Goal: Information Seeking & Learning: Learn about a topic

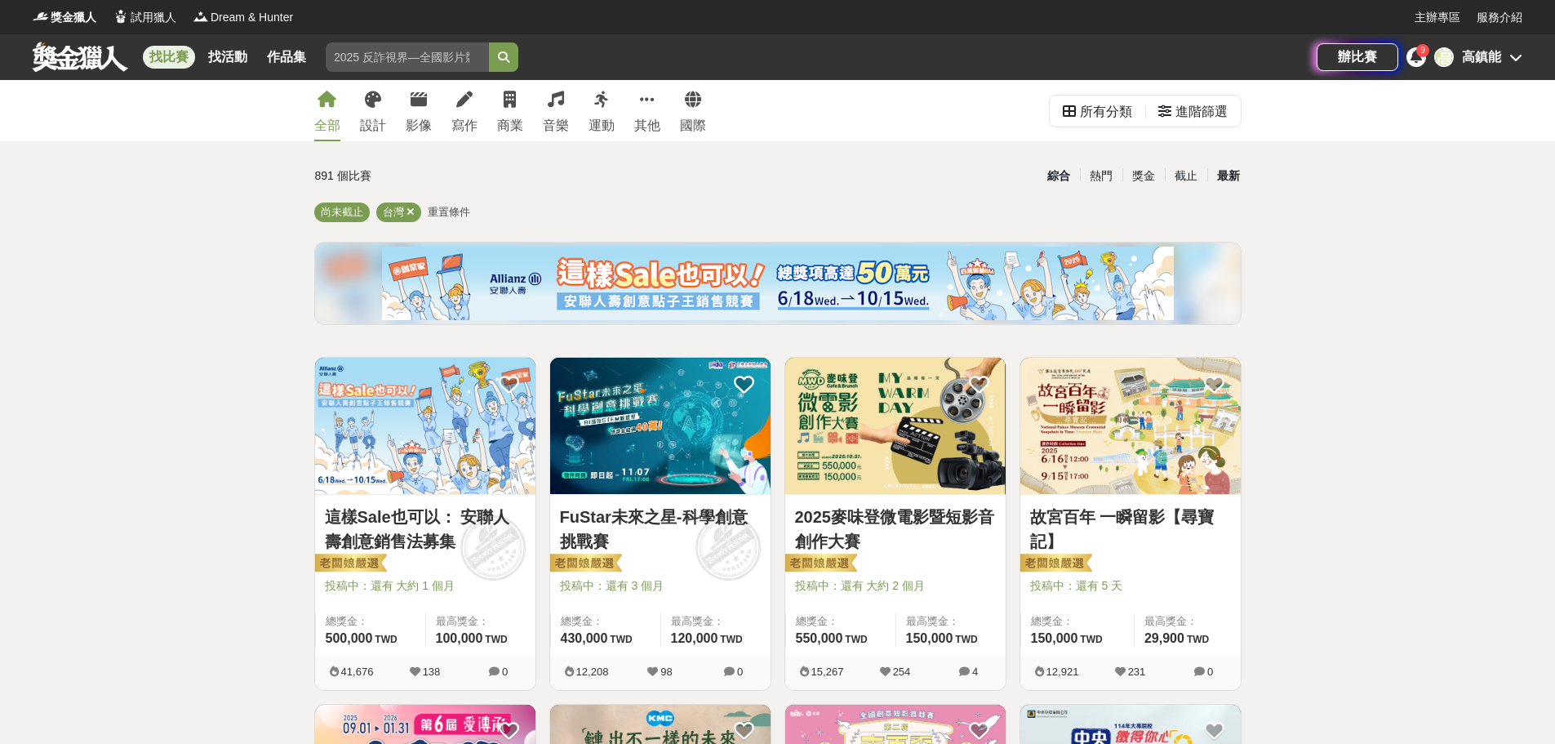
click at [1225, 174] on div "最新" at bounding box center [1228, 176] width 42 height 29
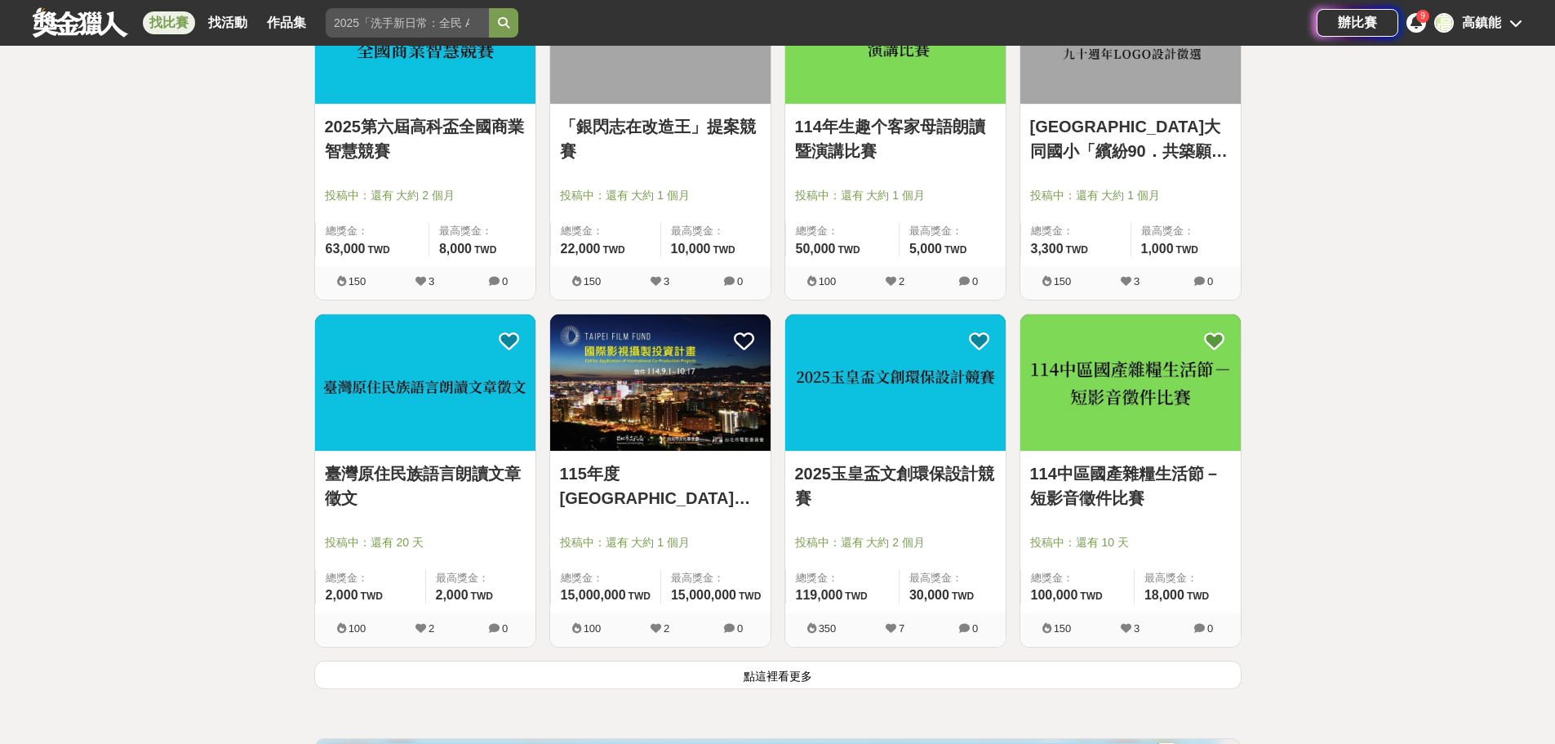
scroll to position [1796, 0]
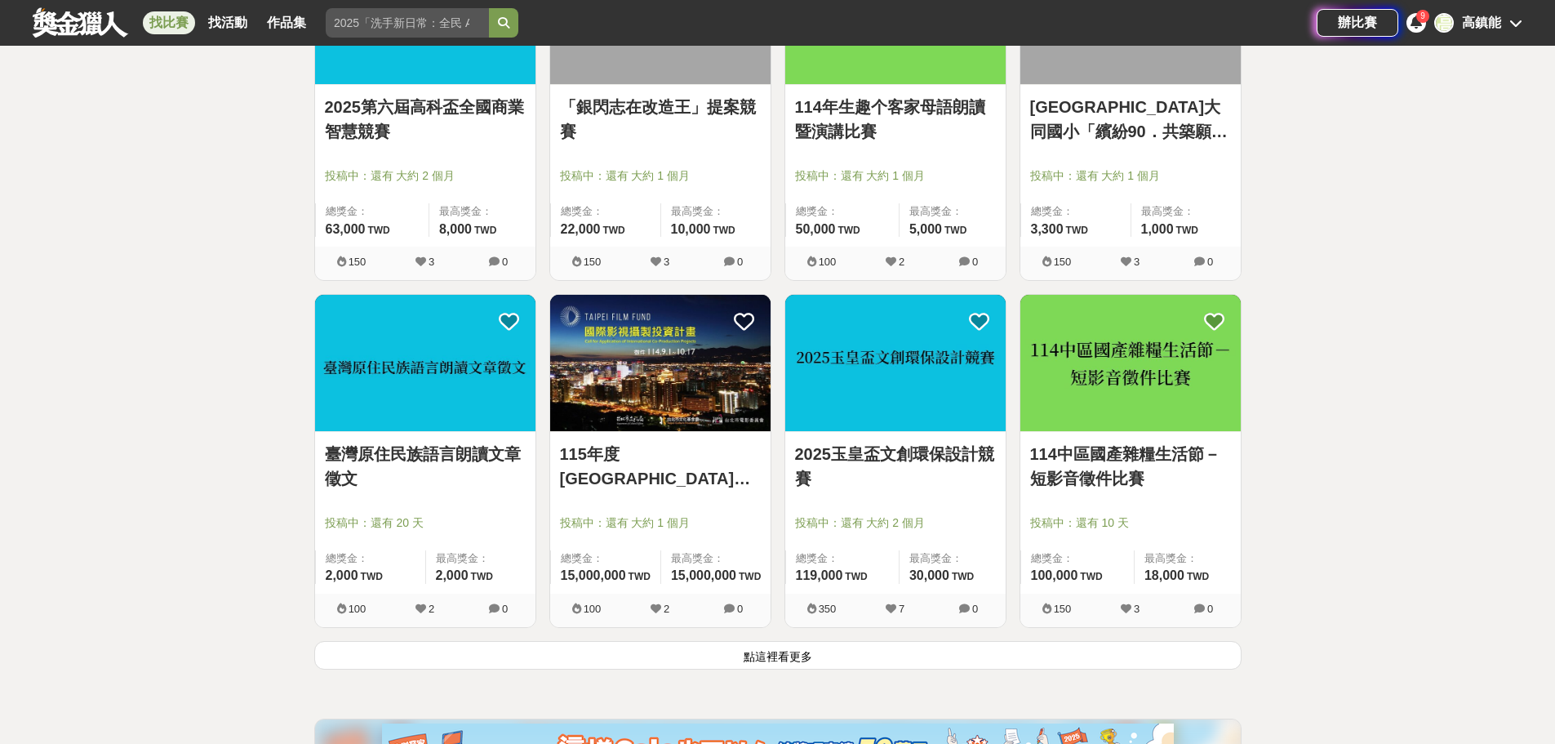
click at [807, 656] on button "點這裡看更多" at bounding box center [777, 655] width 927 height 29
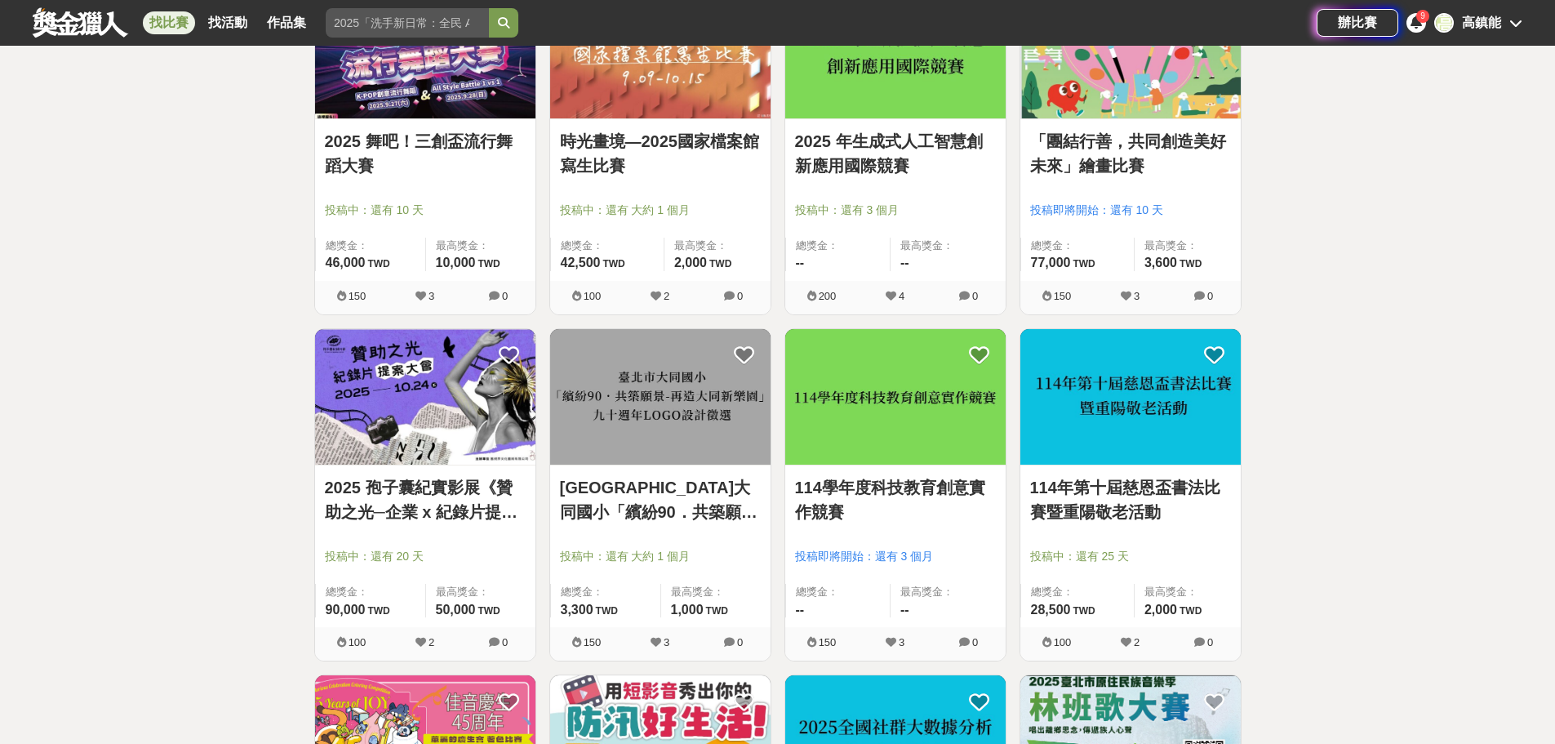
scroll to position [3184, 0]
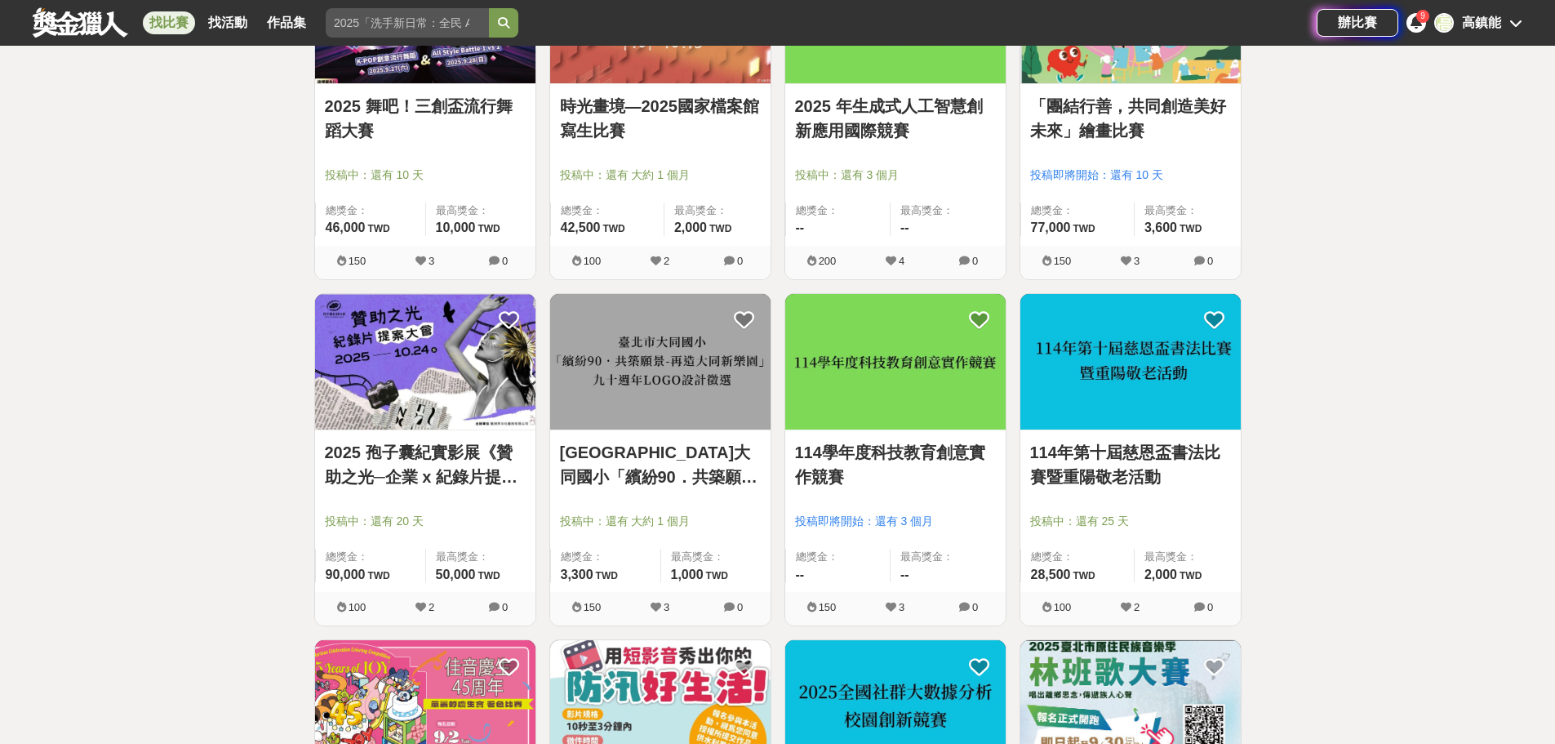
drag, startPoint x: 418, startPoint y: 472, endPoint x: 180, endPoint y: 380, distance: 254.5
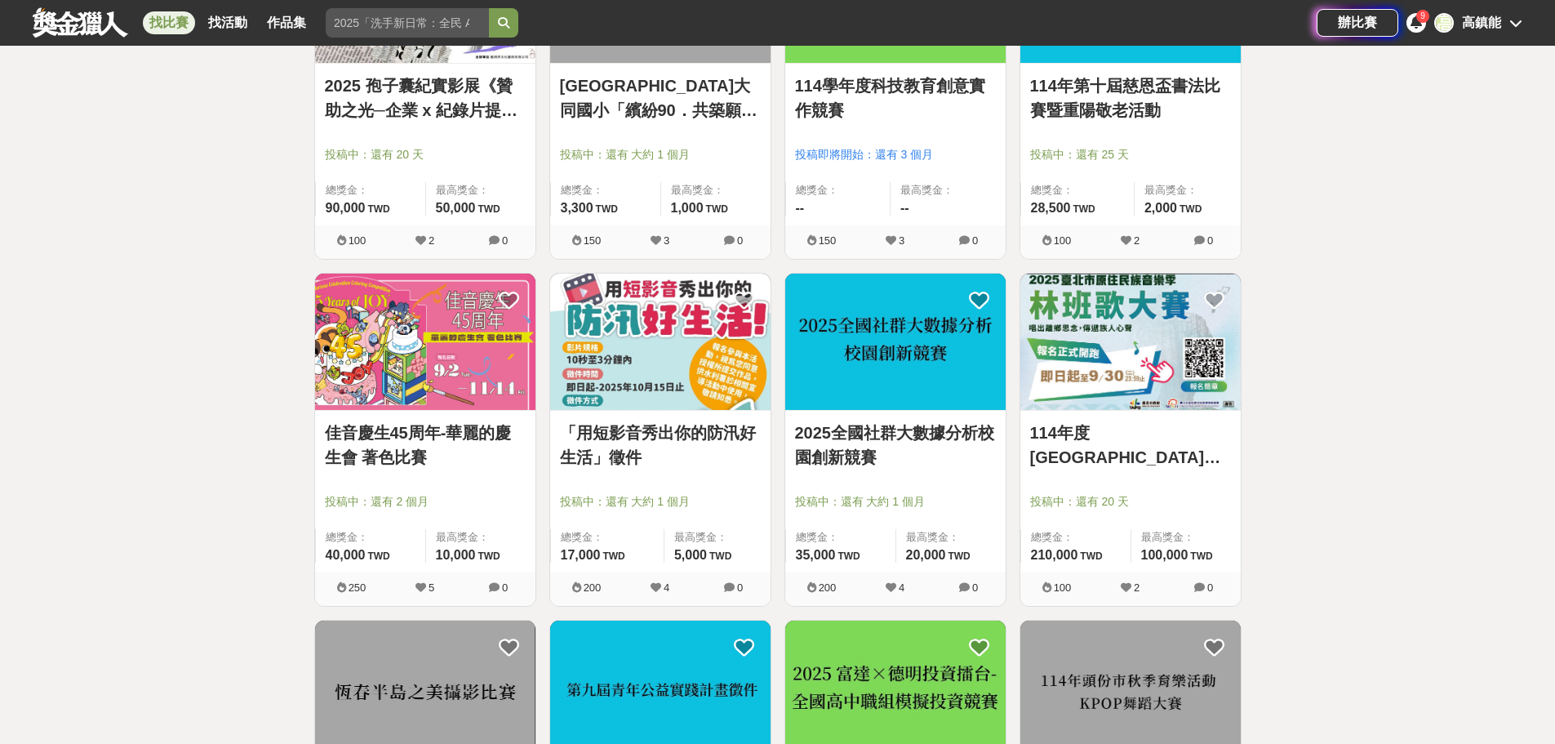
scroll to position [3837, 0]
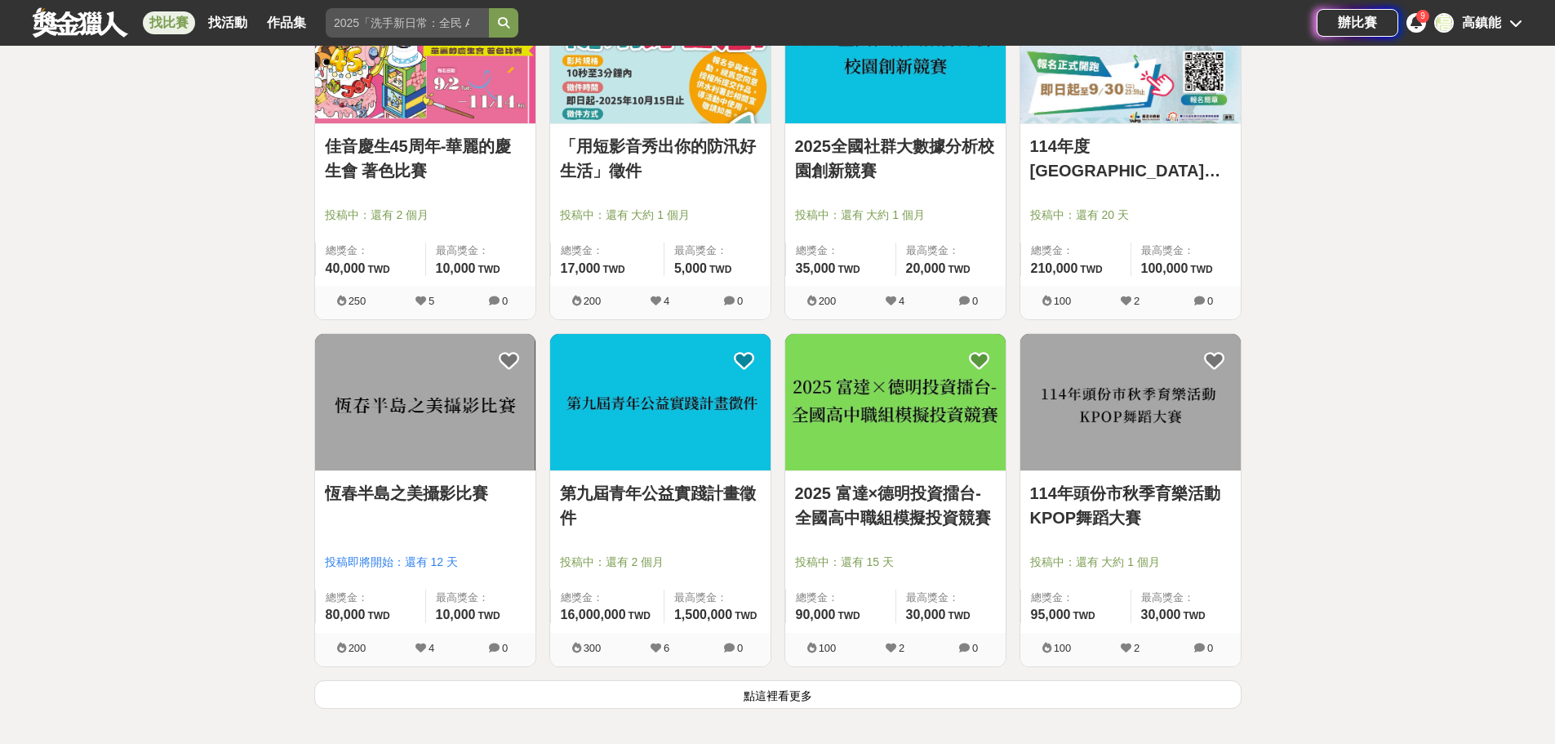
click at [787, 697] on button "點這裡看更多" at bounding box center [777, 694] width 927 height 29
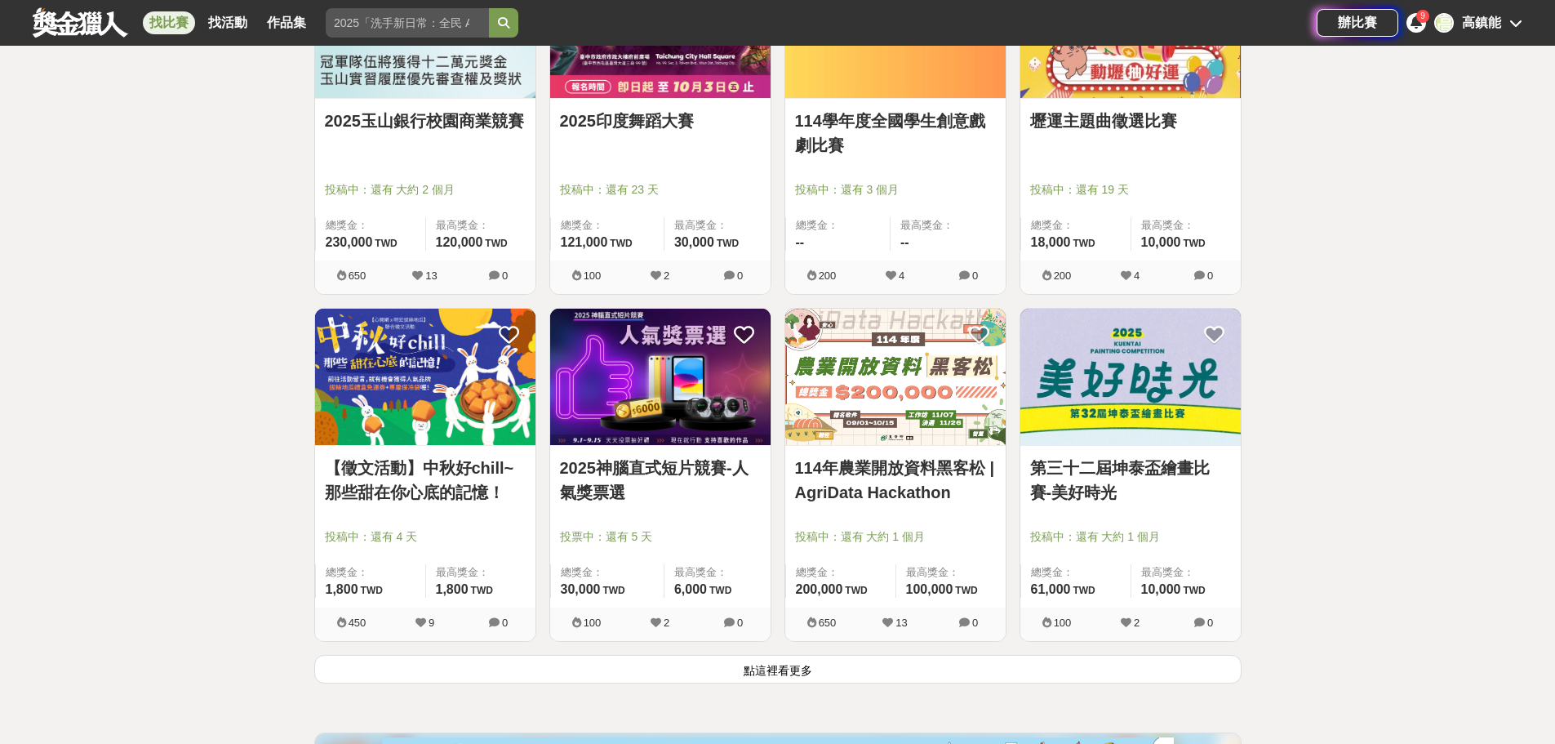
scroll to position [5959, 0]
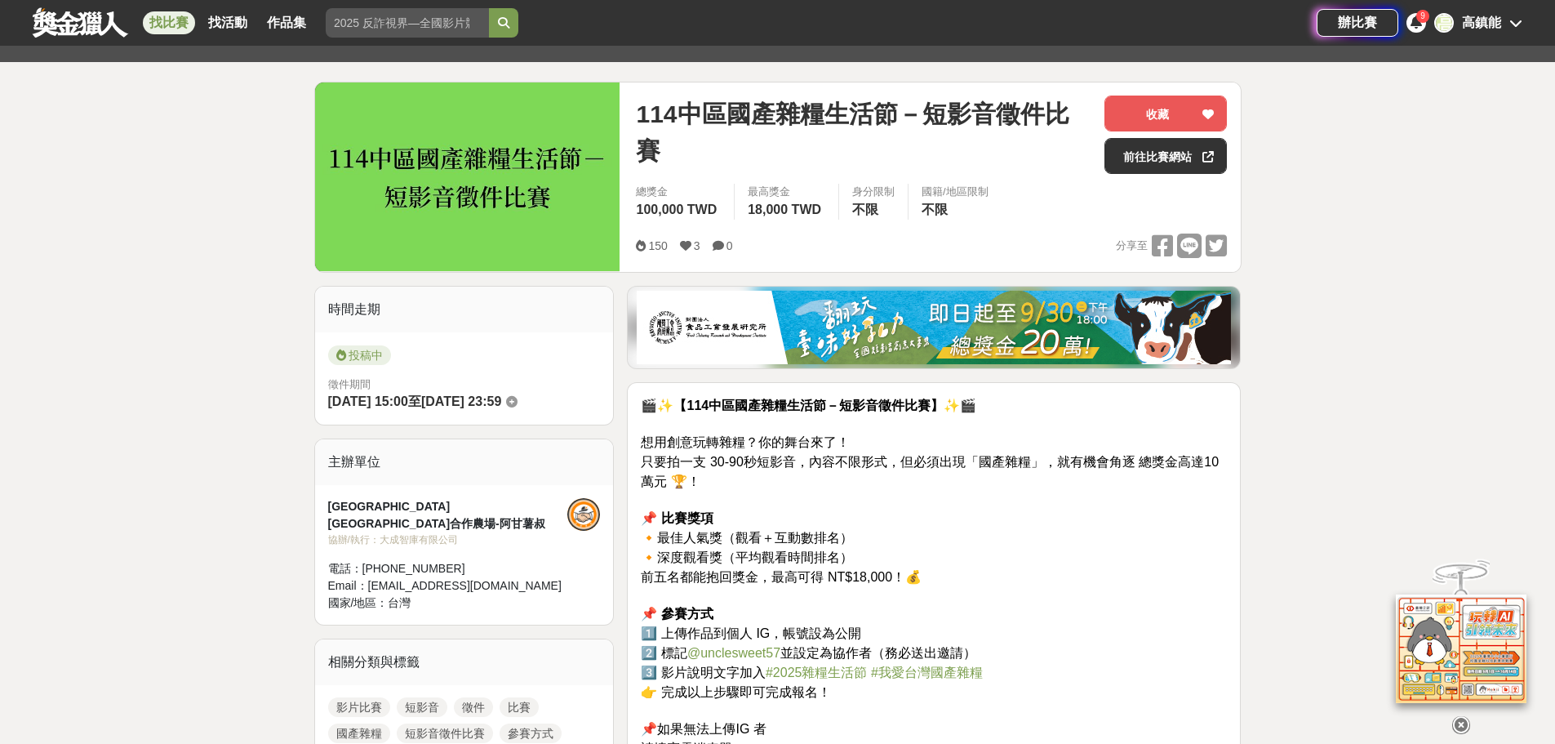
scroll to position [163, 0]
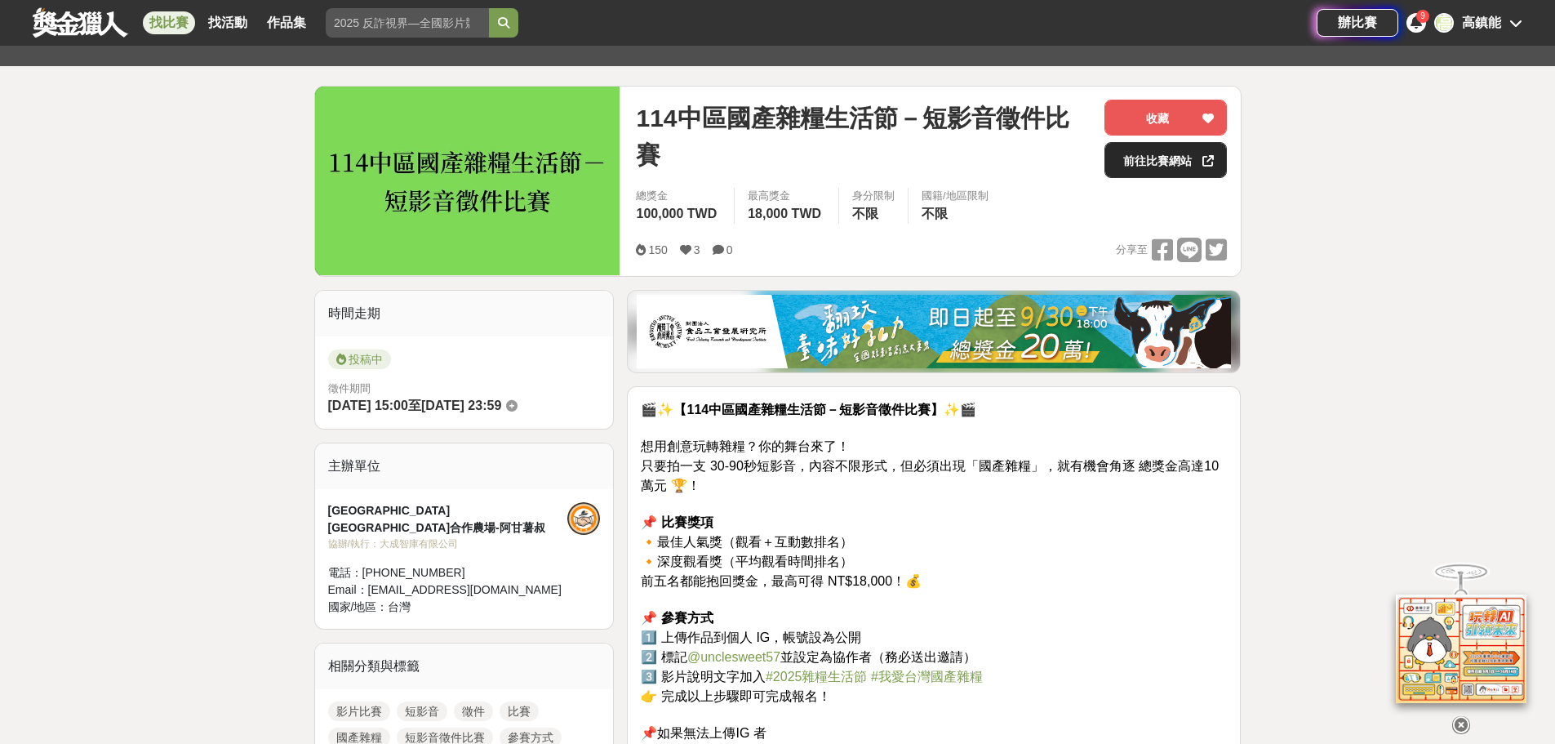
click at [1167, 162] on link "前往比賽網站" at bounding box center [1166, 160] width 122 height 36
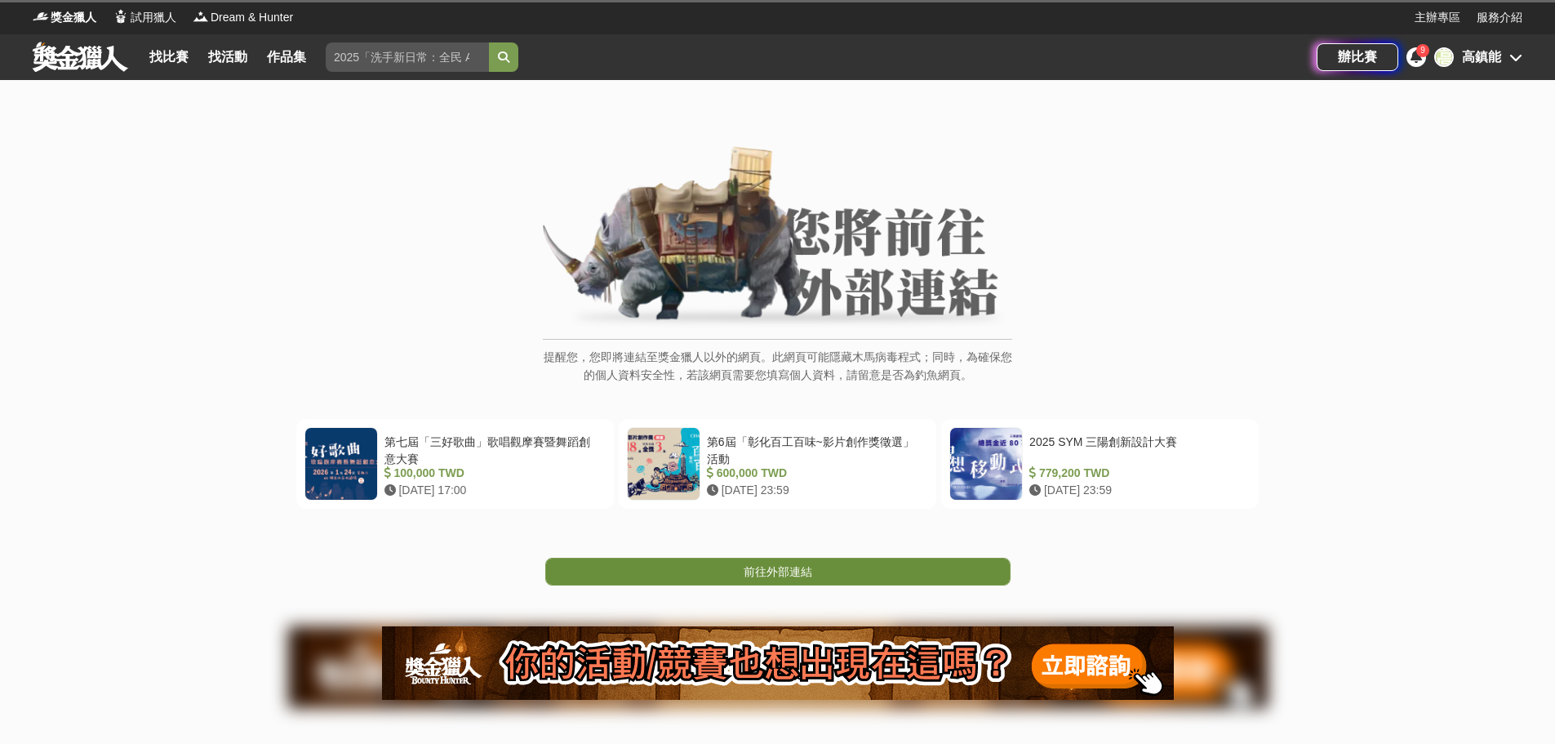
click at [823, 580] on link "前往外部連結" at bounding box center [777, 572] width 465 height 28
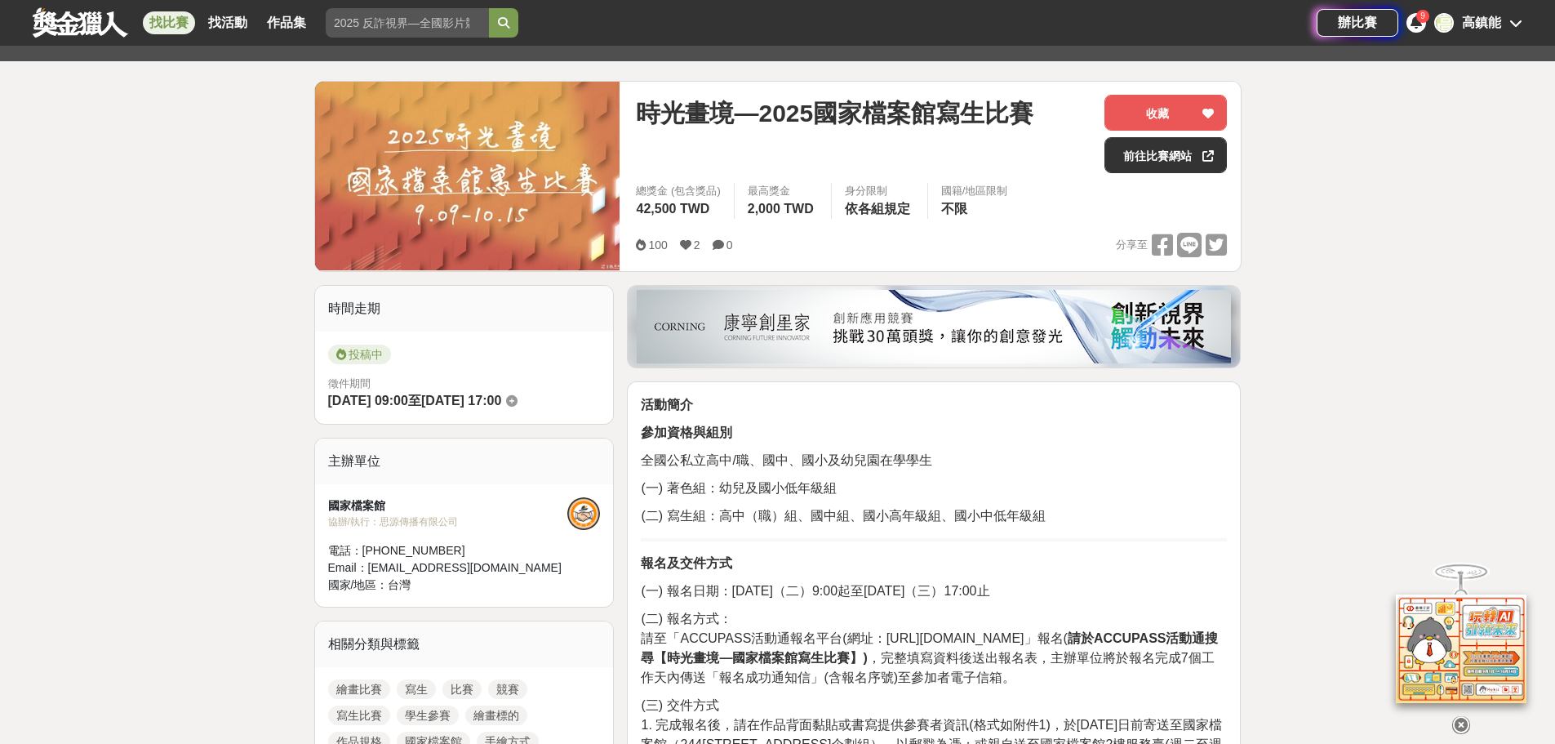
scroll to position [327, 0]
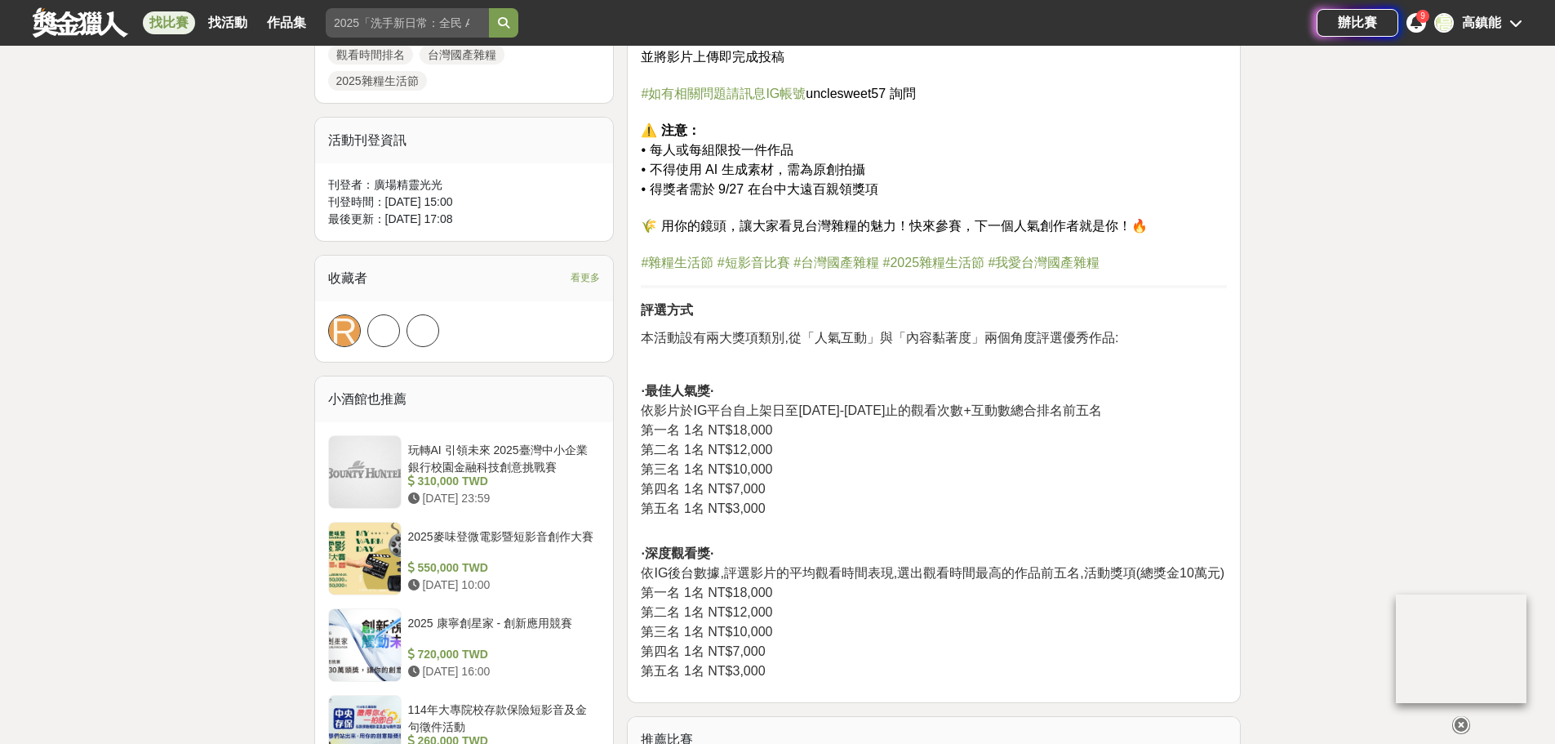
scroll to position [1061, 0]
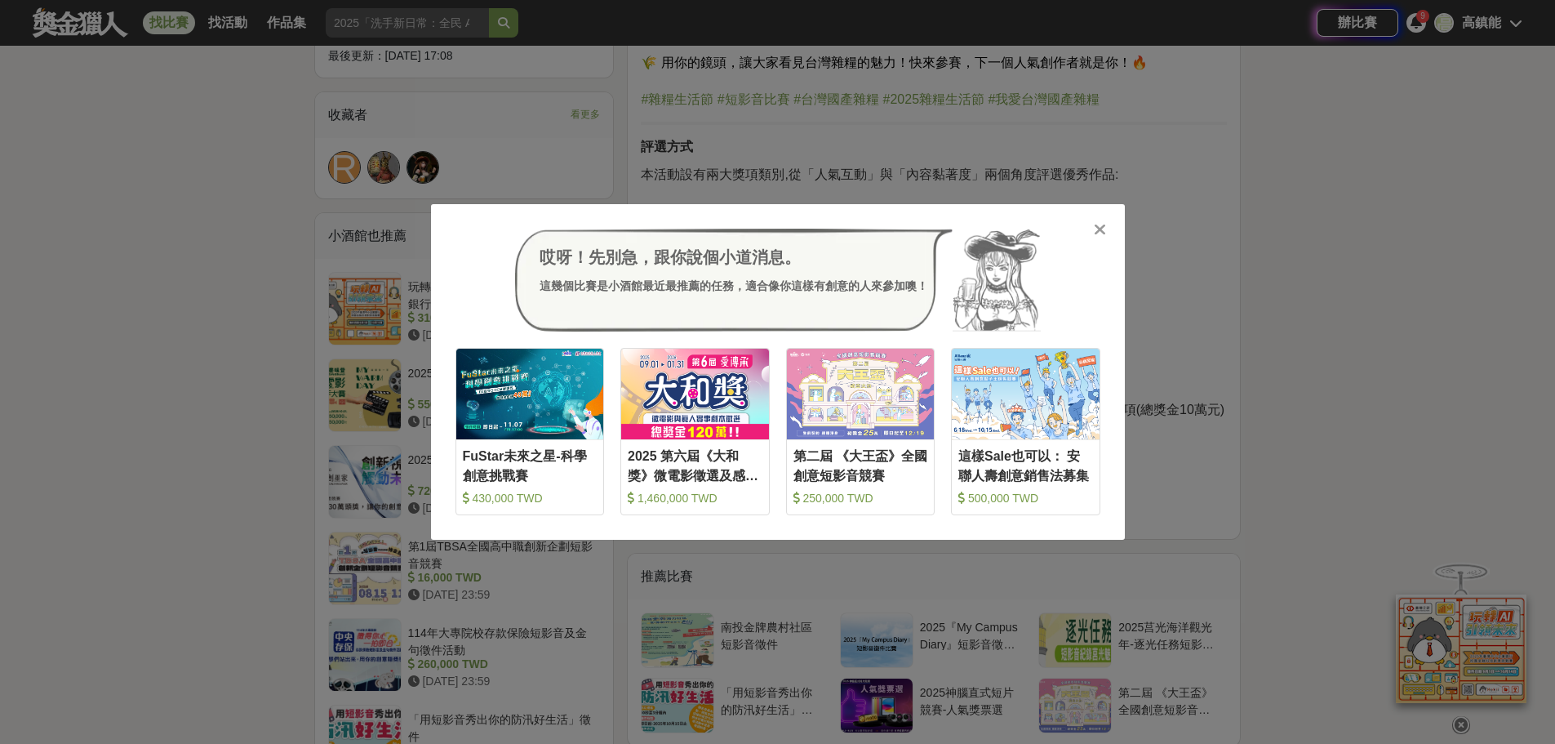
click at [1093, 230] on div at bounding box center [1100, 228] width 16 height 16
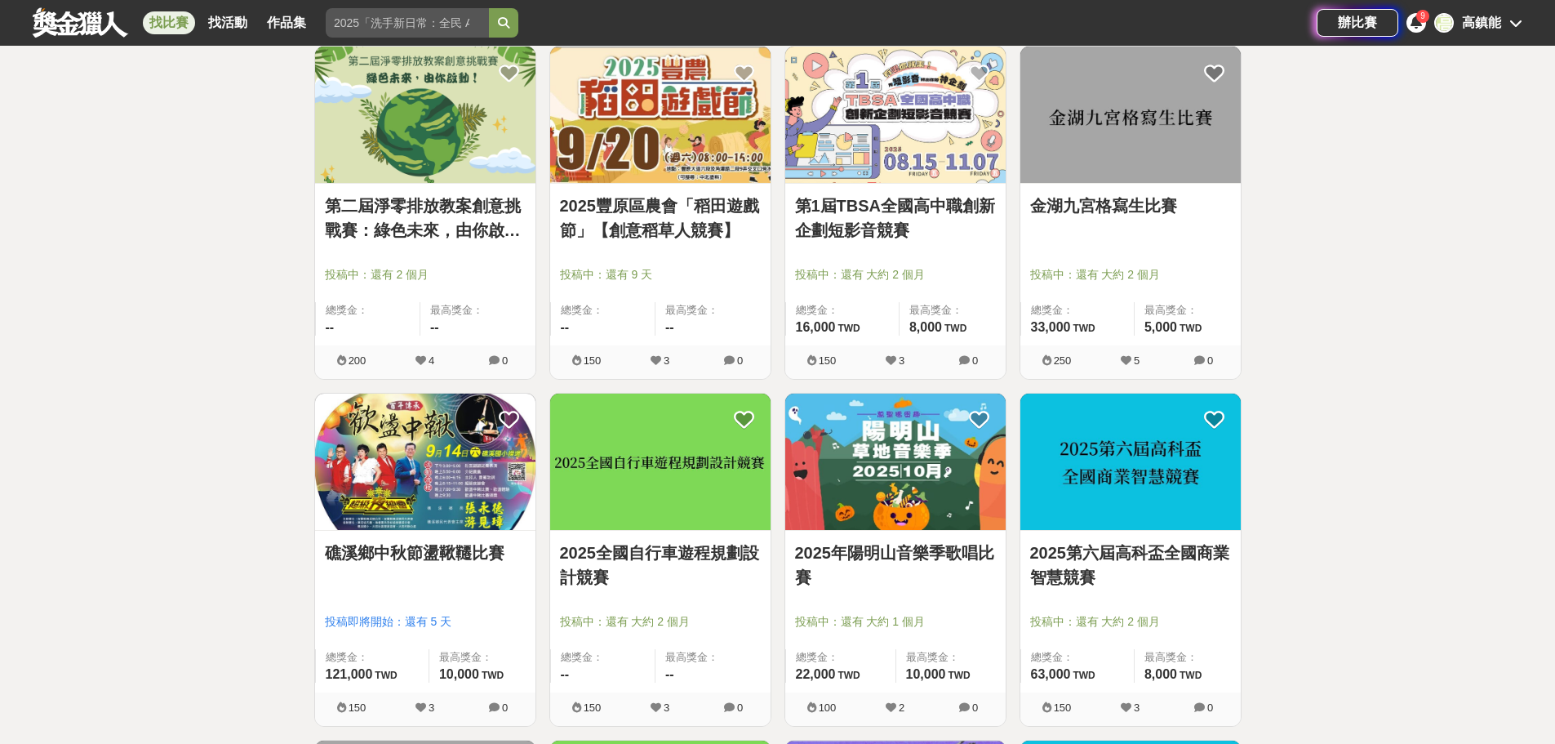
scroll to position [1225, 0]
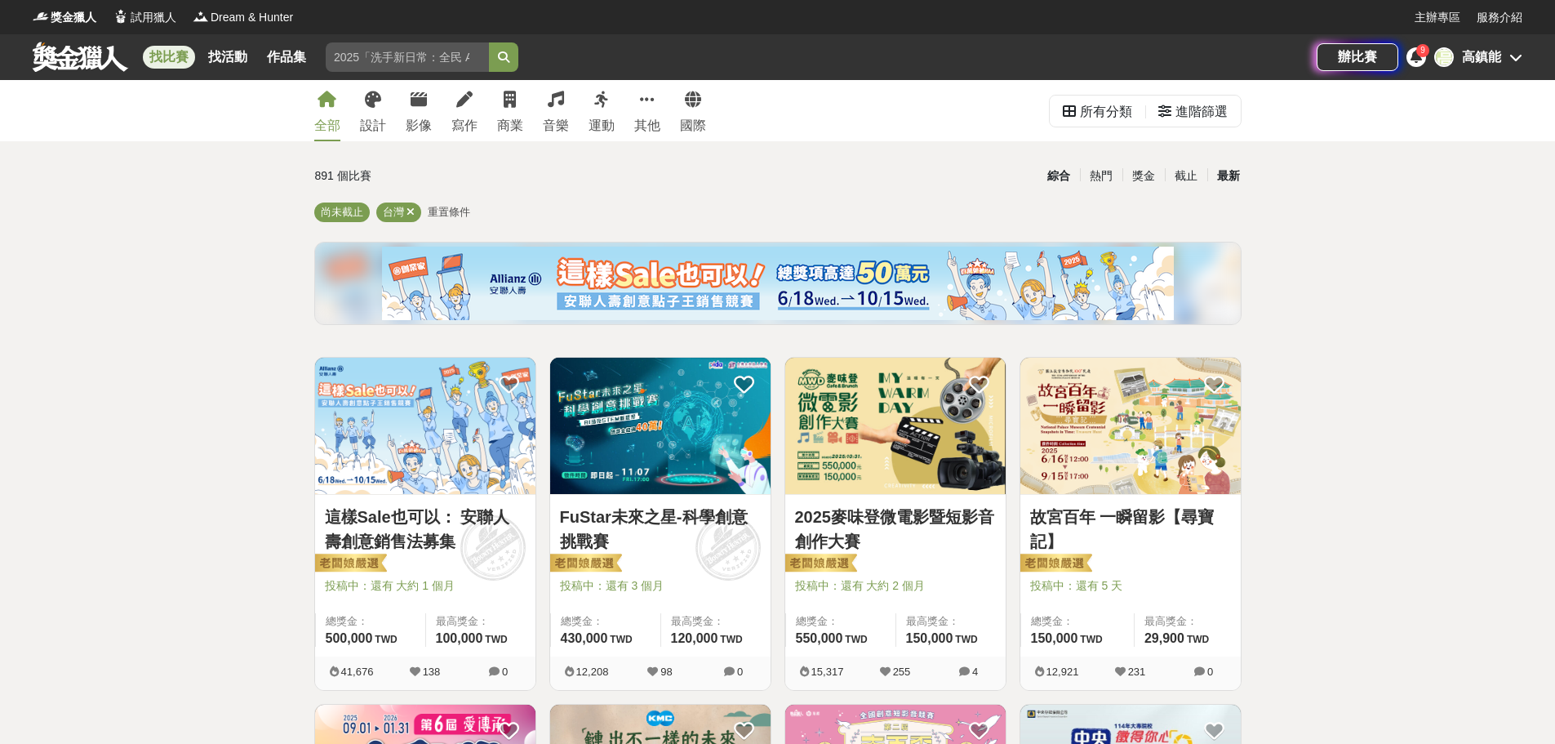
click at [1221, 172] on div "最新" at bounding box center [1228, 176] width 42 height 29
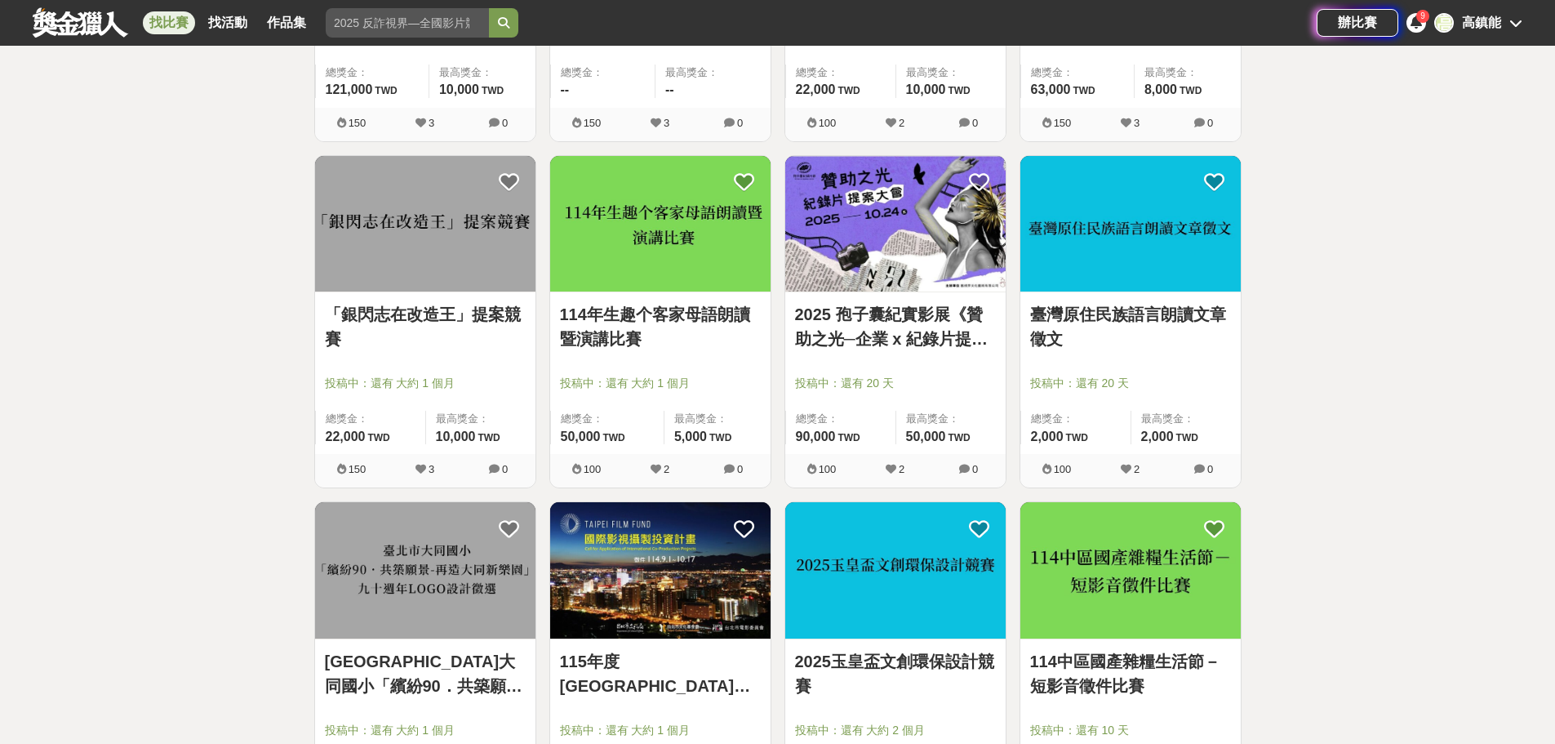
scroll to position [1714, 0]
